Goal: Task Accomplishment & Management: Manage account settings

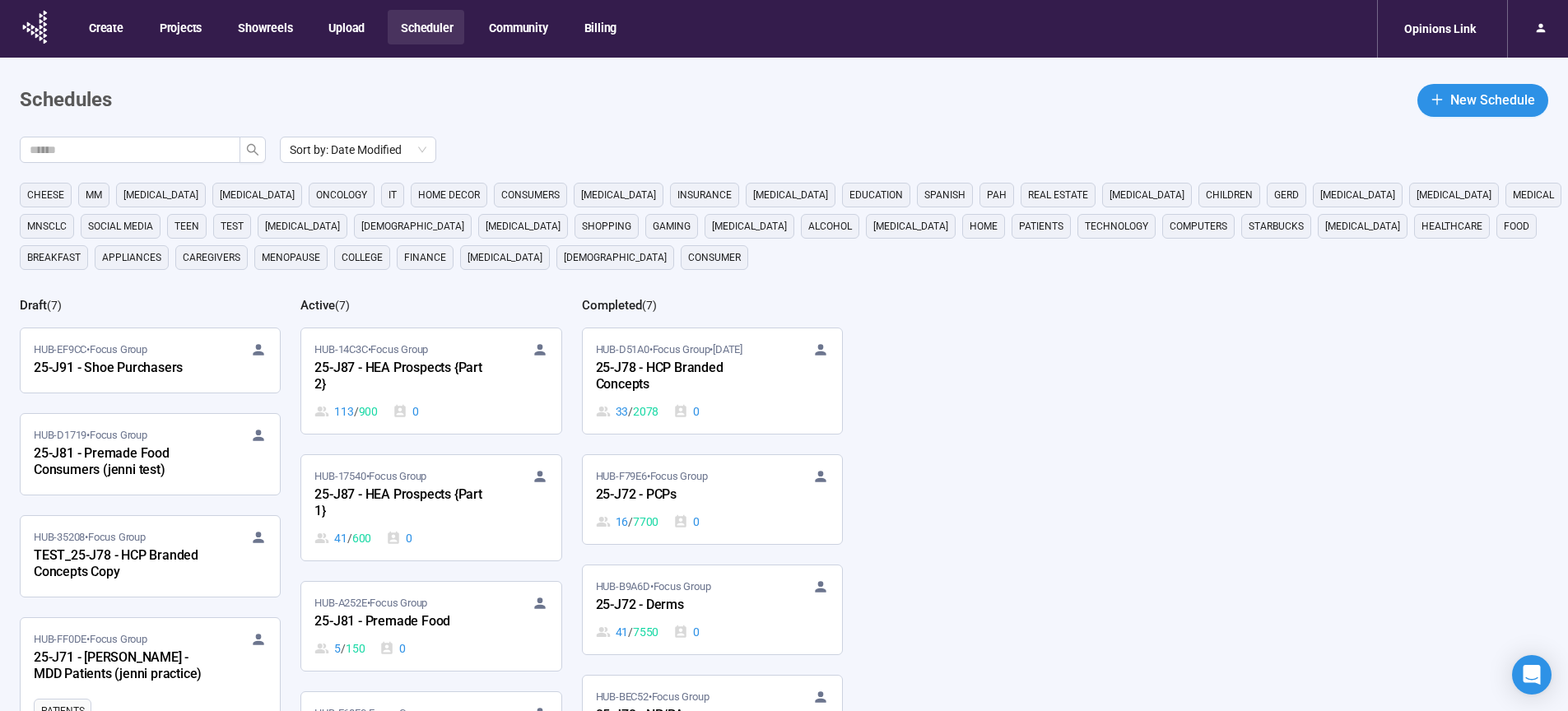
scroll to position [189, 0]
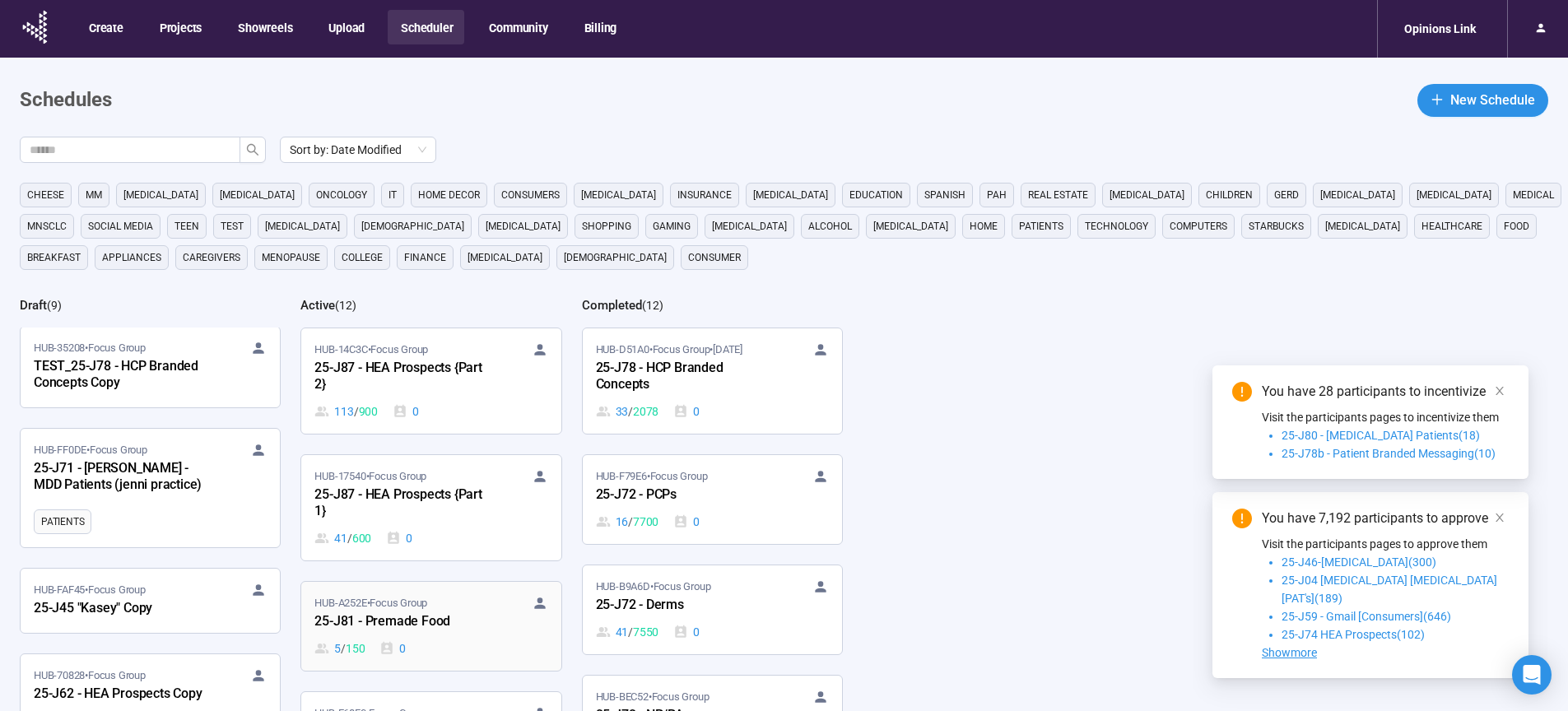
click at [427, 623] on div "25-J81 - Premade Food" at bounding box center [404, 622] width 181 height 22
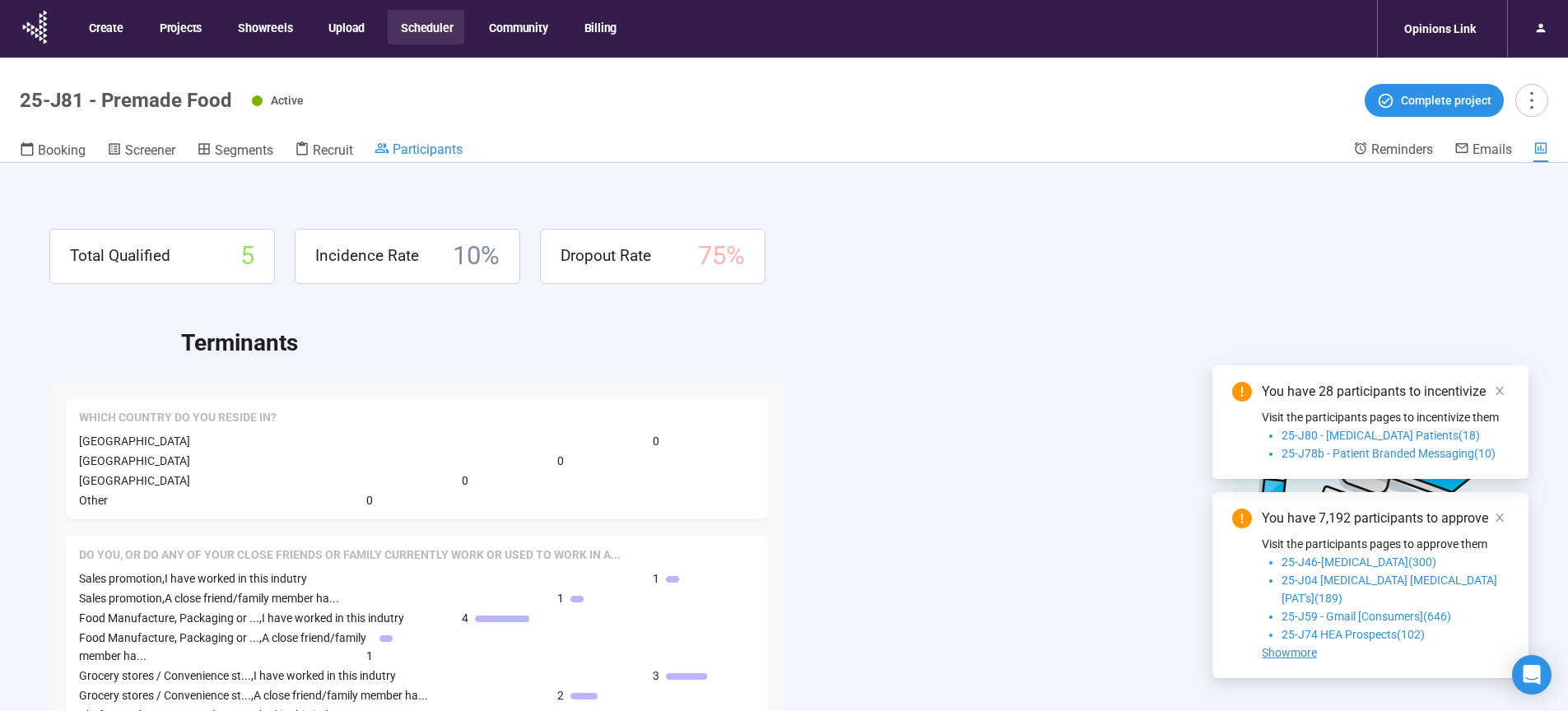
click at [435, 149] on span "Participants" at bounding box center [427, 149] width 70 height 16
click at [350, 153] on span "Recruit" at bounding box center [333, 150] width 41 height 16
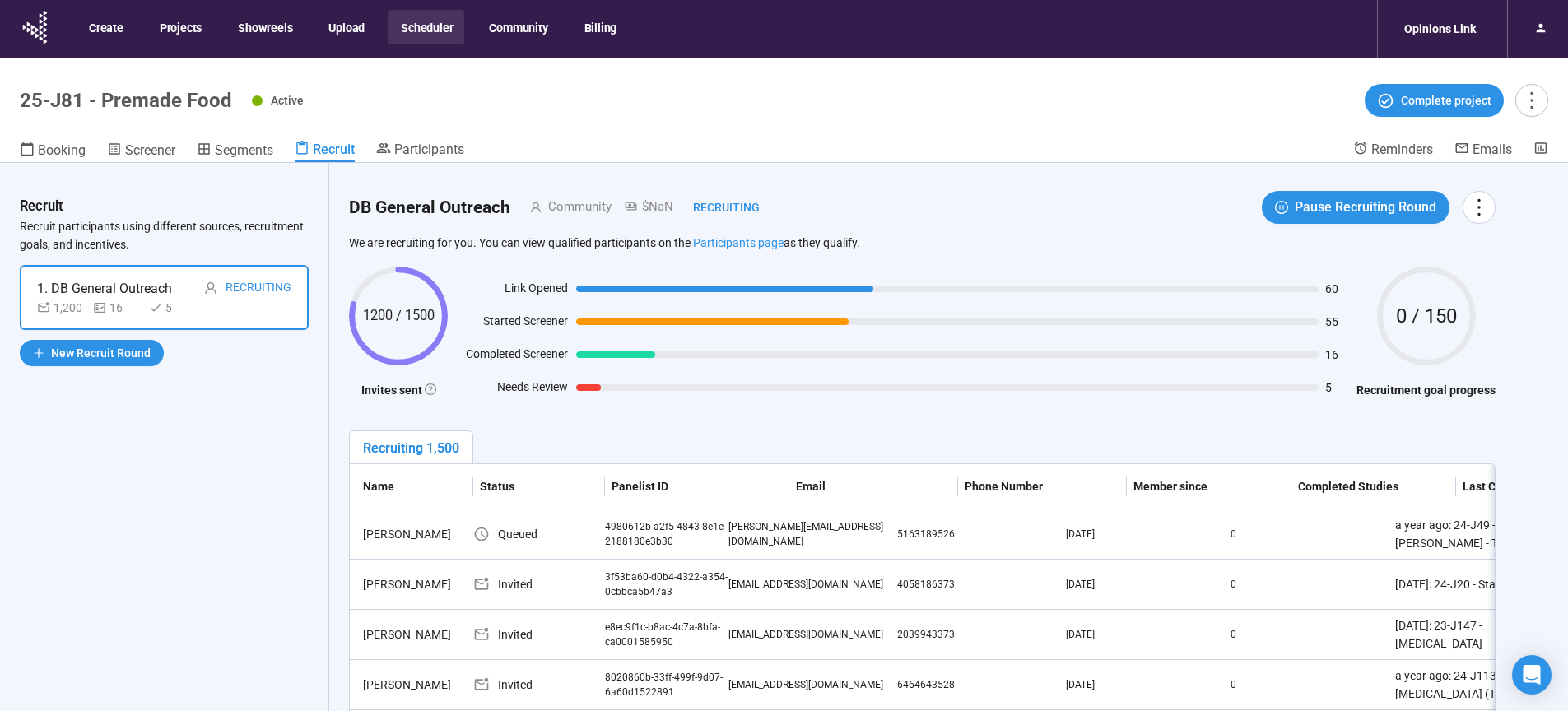
scroll to position [348, 0]
